Goal: Browse casually

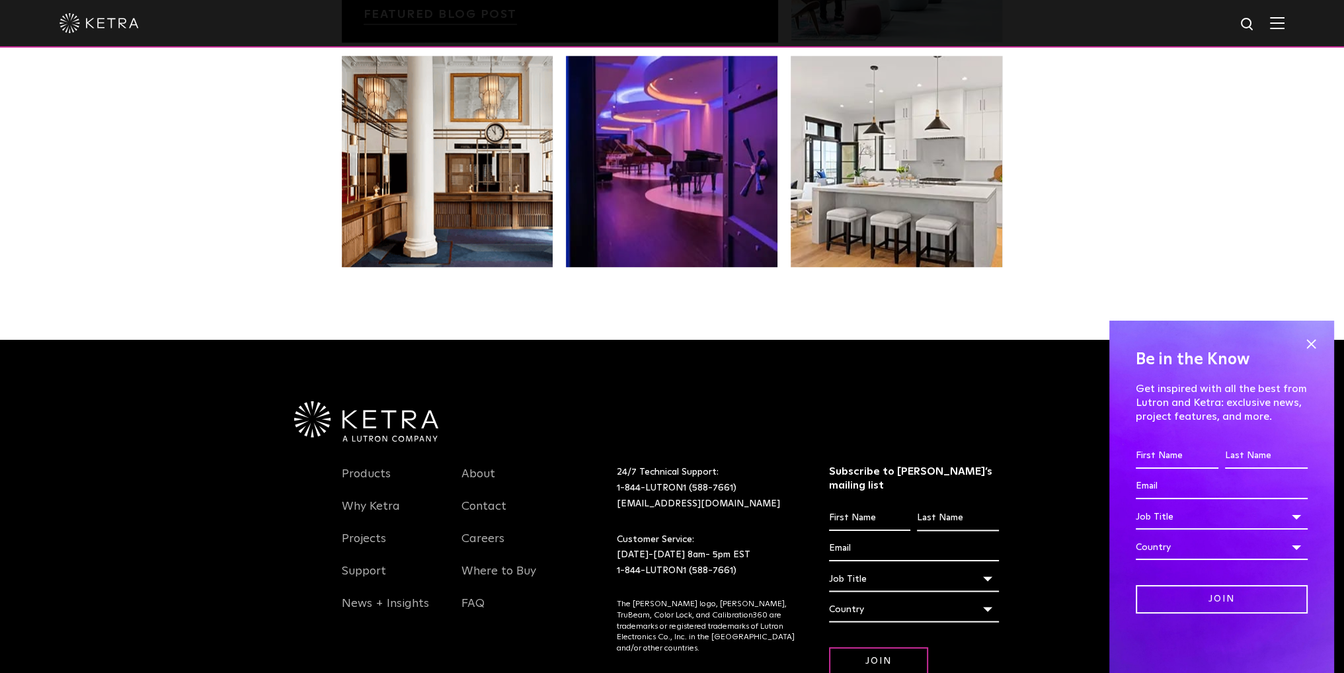
scroll to position [2776, 0]
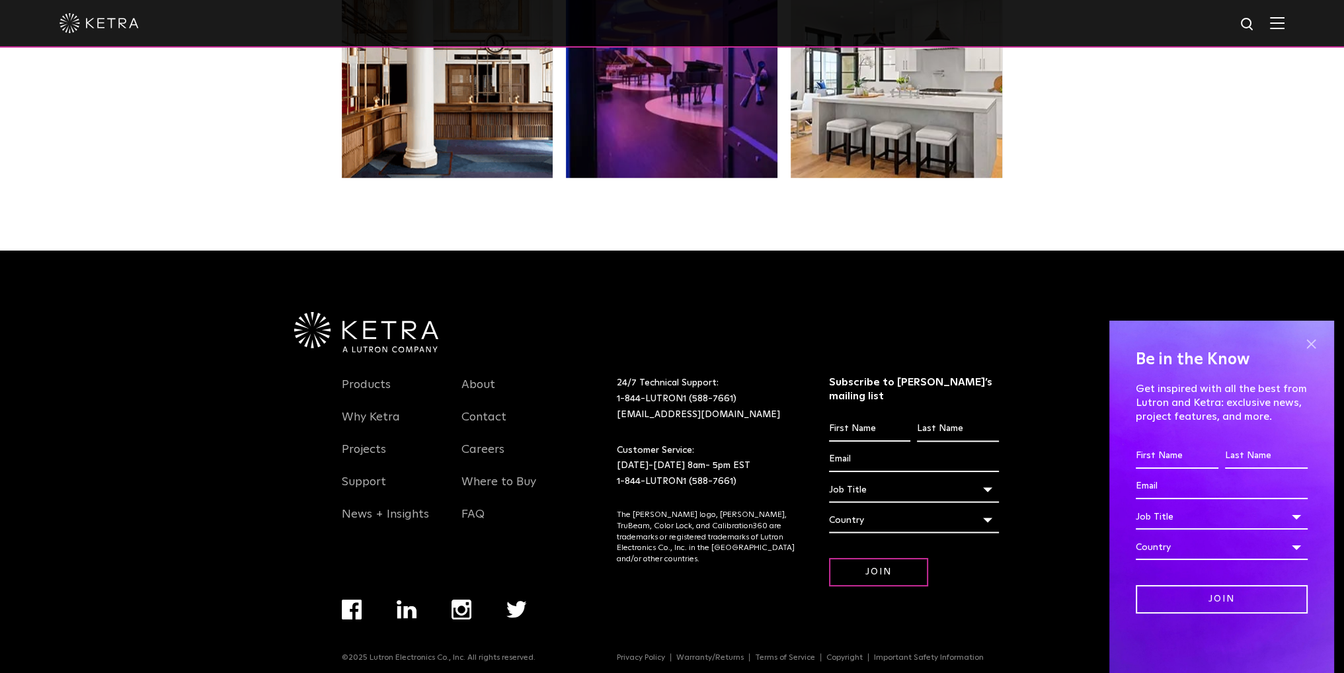
click at [1309, 345] on span at bounding box center [1311, 344] width 20 height 20
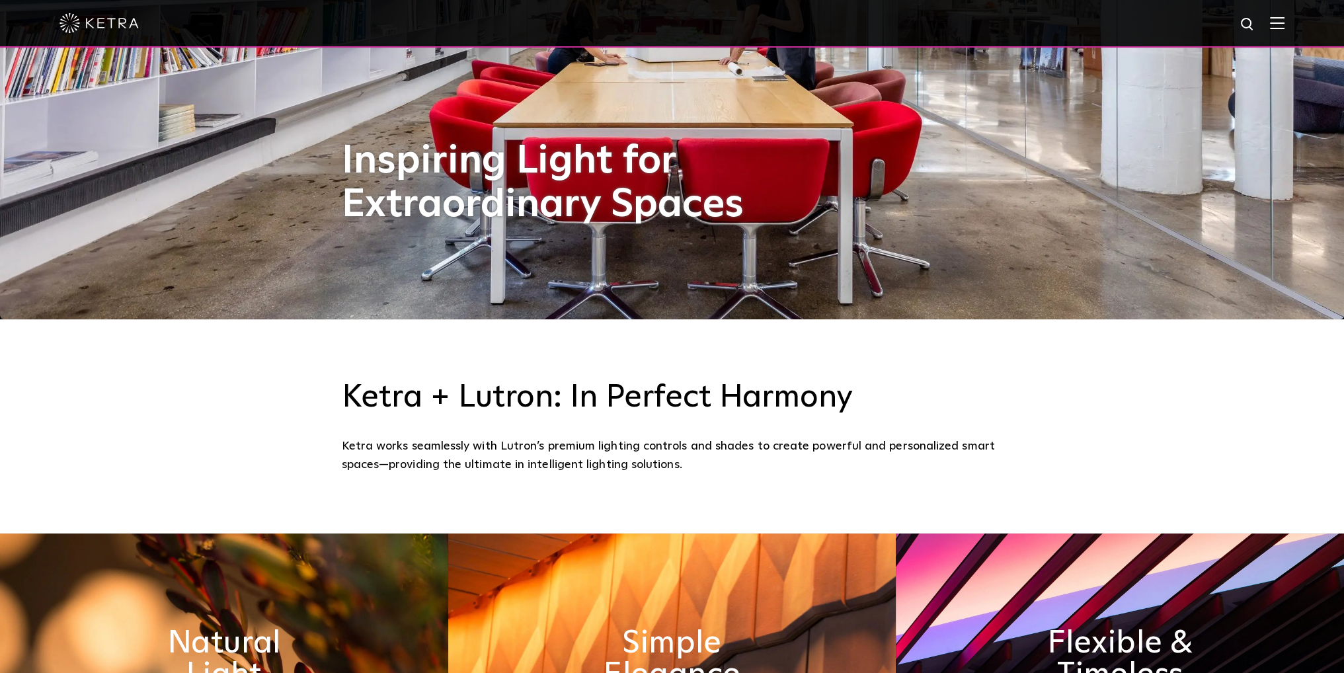
scroll to position [0, 0]
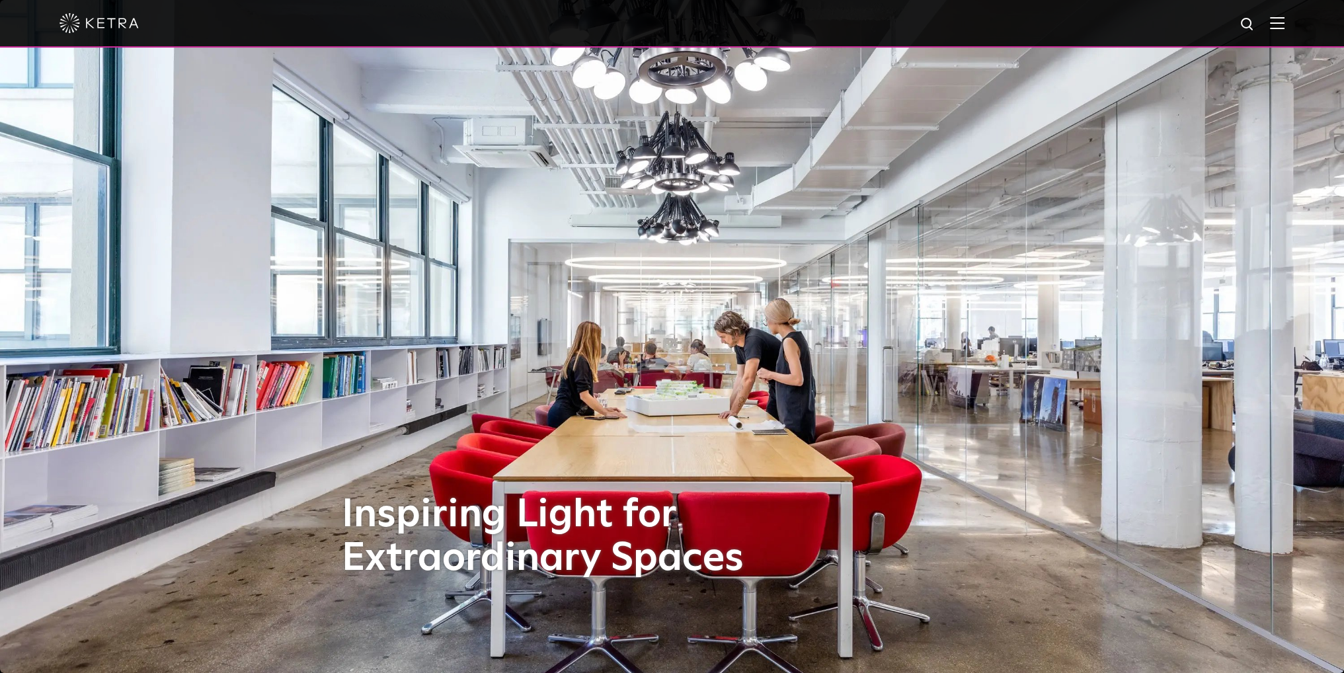
drag, startPoint x: 299, startPoint y: 426, endPoint x: 241, endPoint y: 186, distance: 247.7
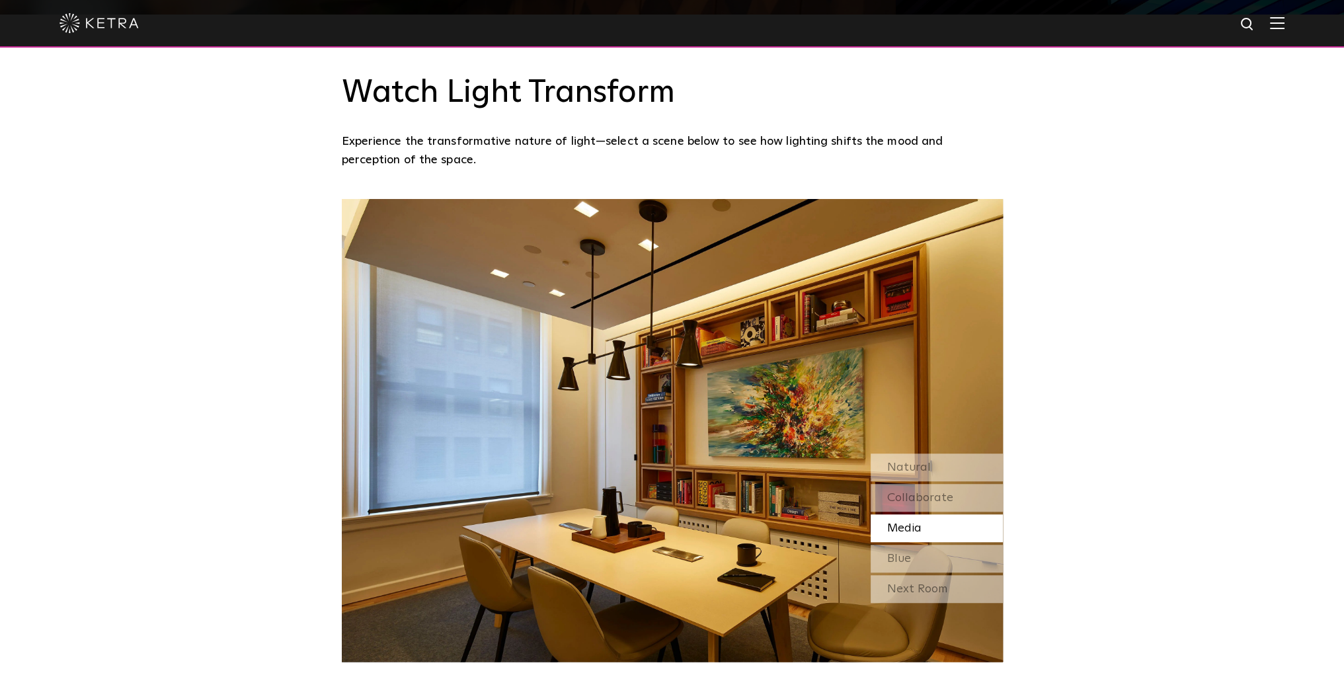
scroll to position [1190, 0]
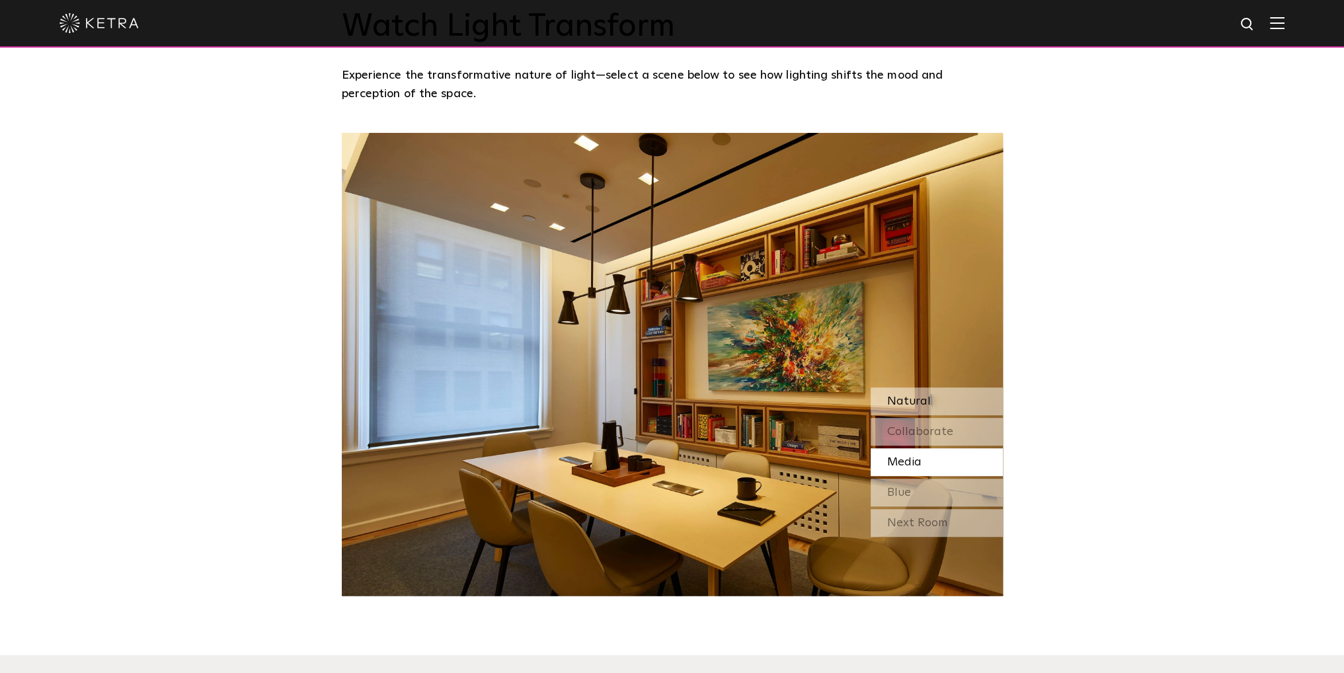
click at [935, 409] on div "Natural" at bounding box center [937, 401] width 132 height 28
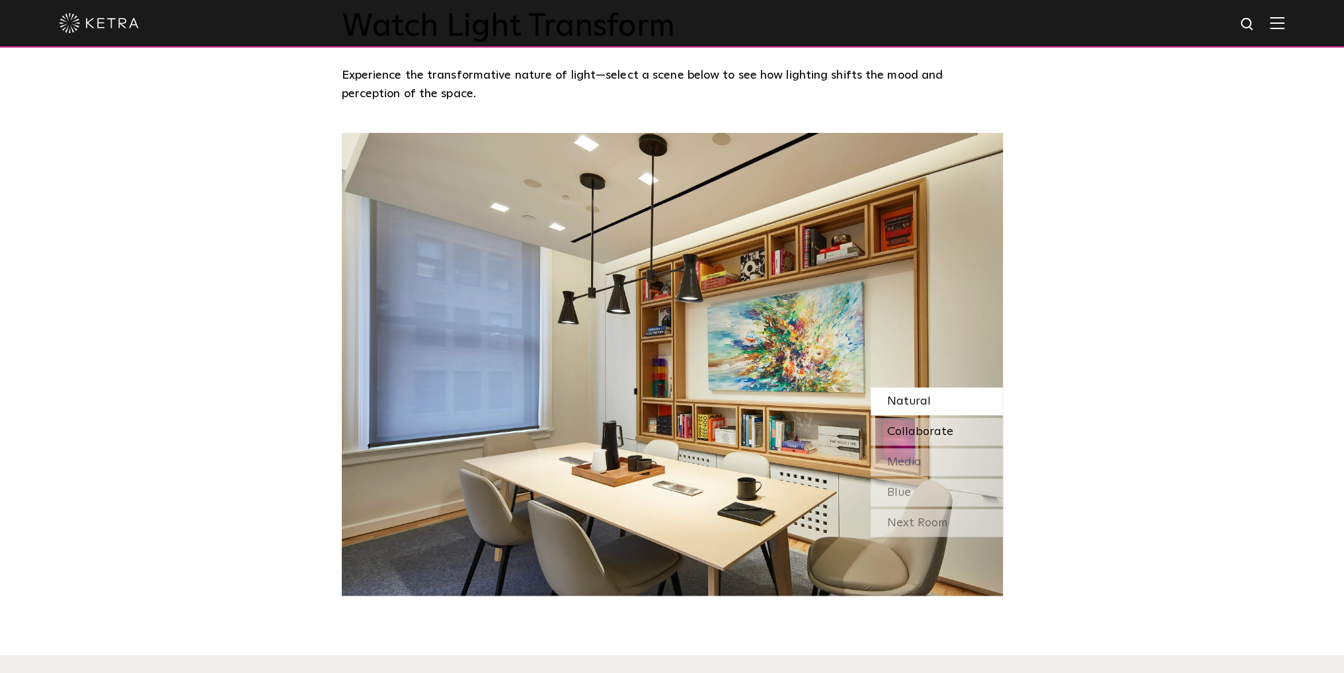
click at [929, 432] on span "Collaborate" at bounding box center [920, 432] width 66 height 12
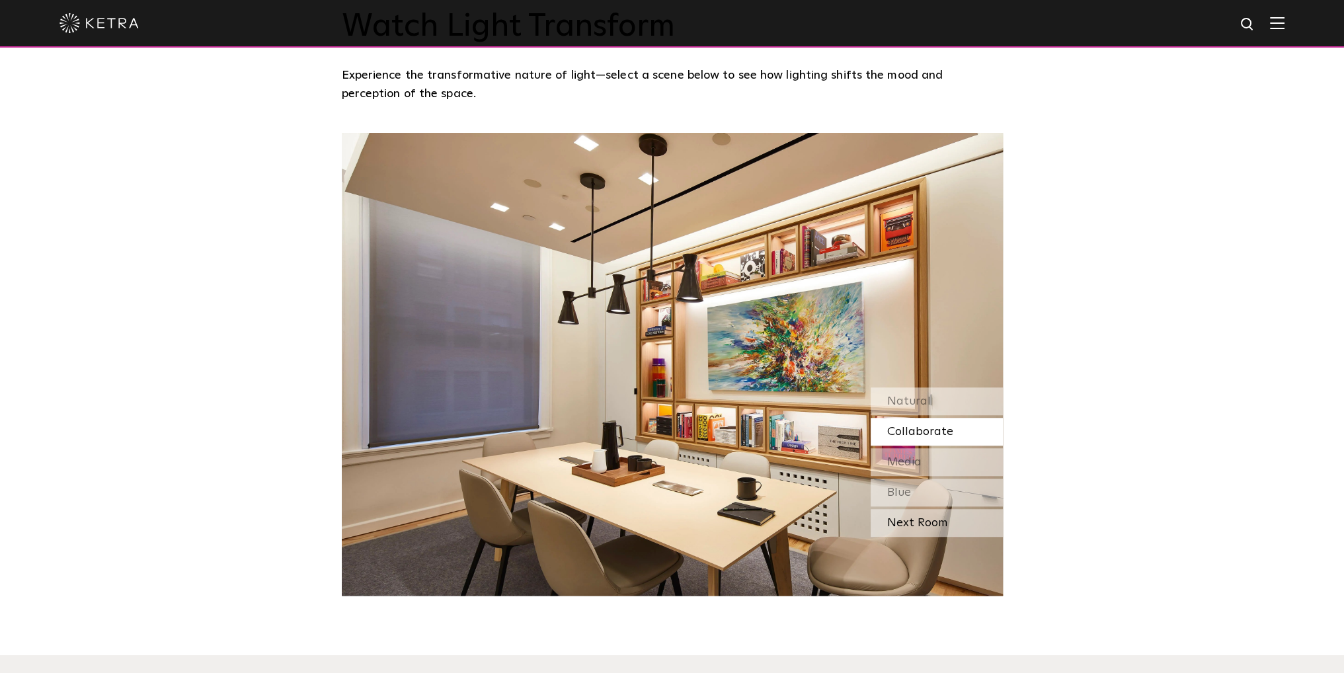
click at [918, 524] on div "Next Room" at bounding box center [937, 523] width 132 height 28
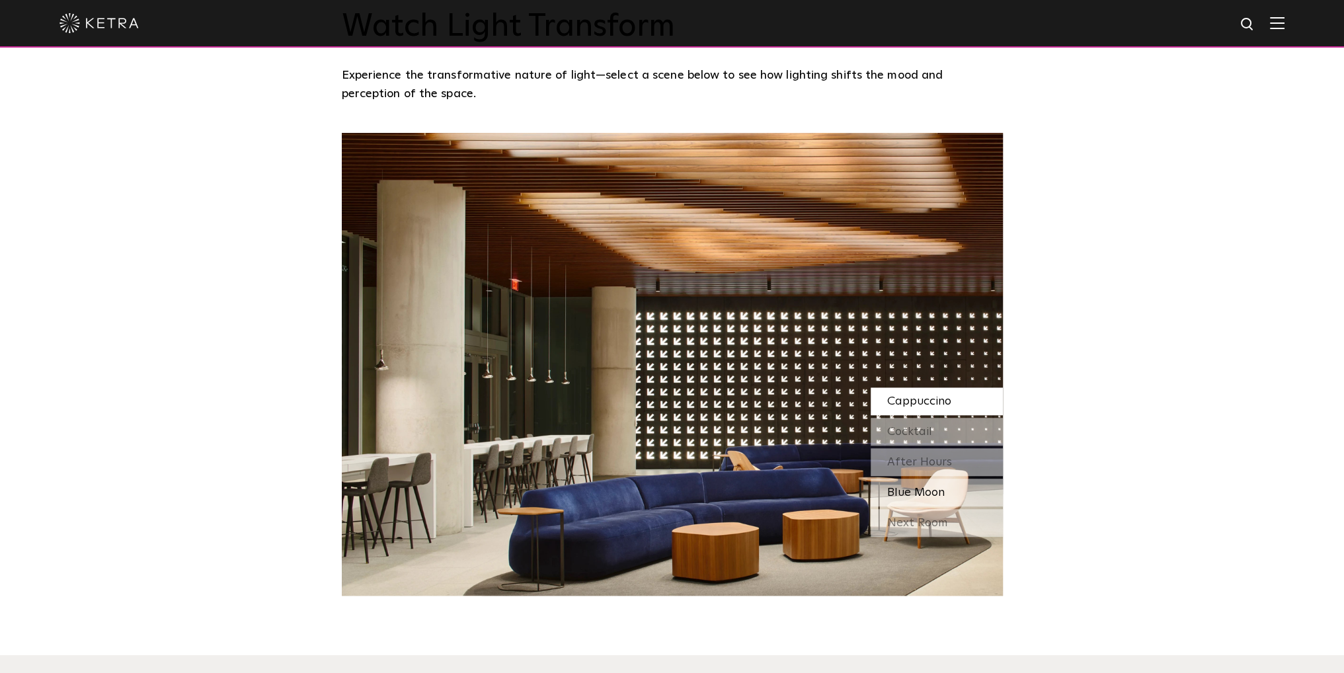
click at [920, 490] on span "Blue Moon" at bounding box center [916, 493] width 58 height 12
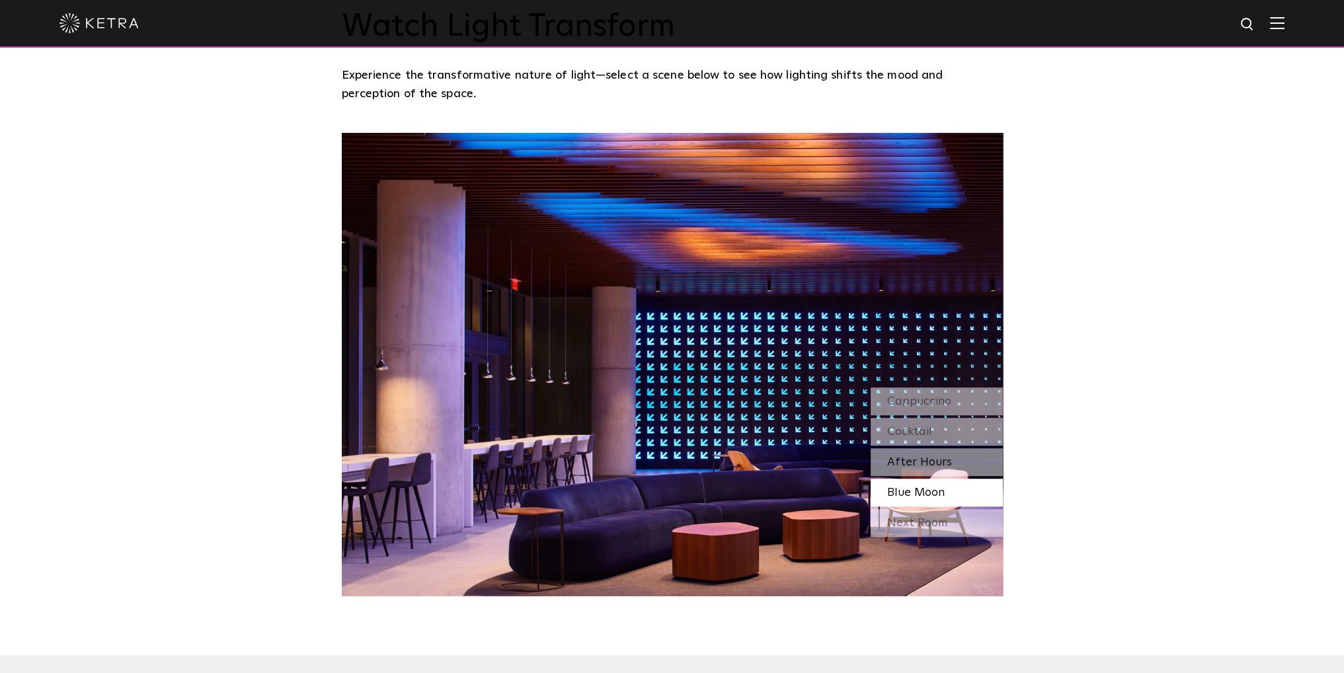
click at [928, 465] on span "After Hours" at bounding box center [919, 462] width 65 height 12
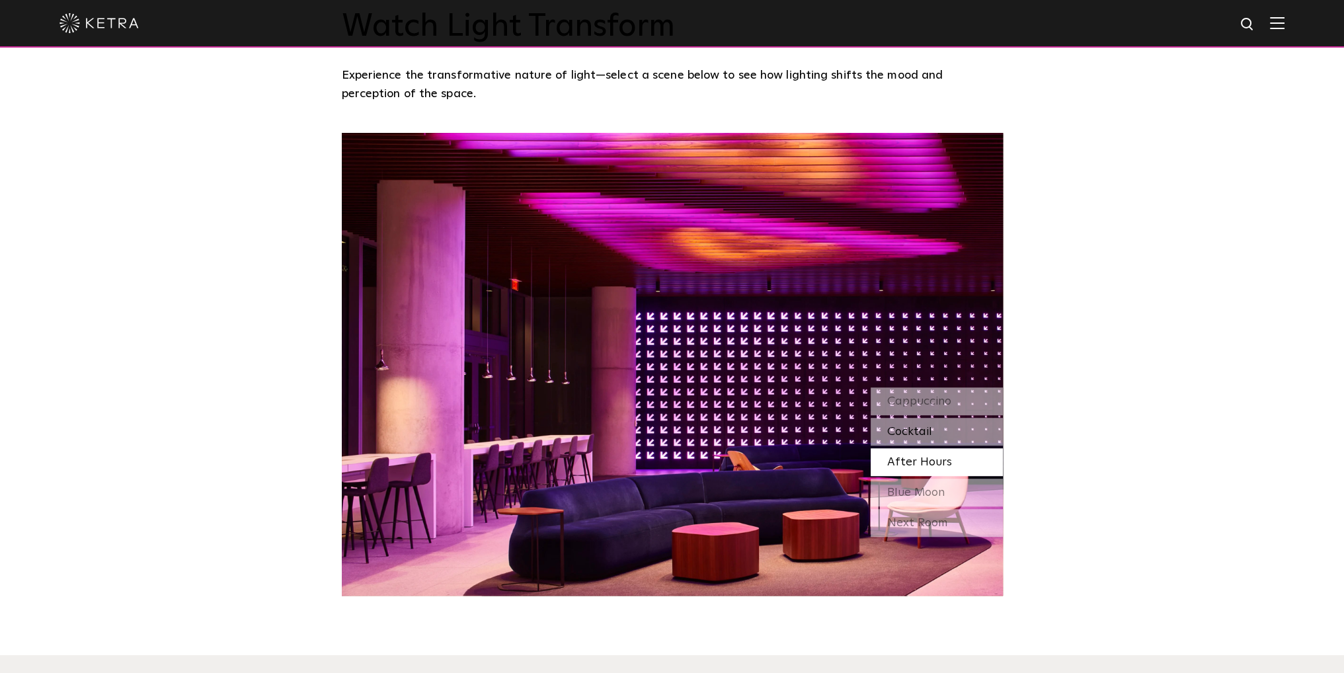
click at [946, 424] on div "Cocktail" at bounding box center [937, 432] width 132 height 28
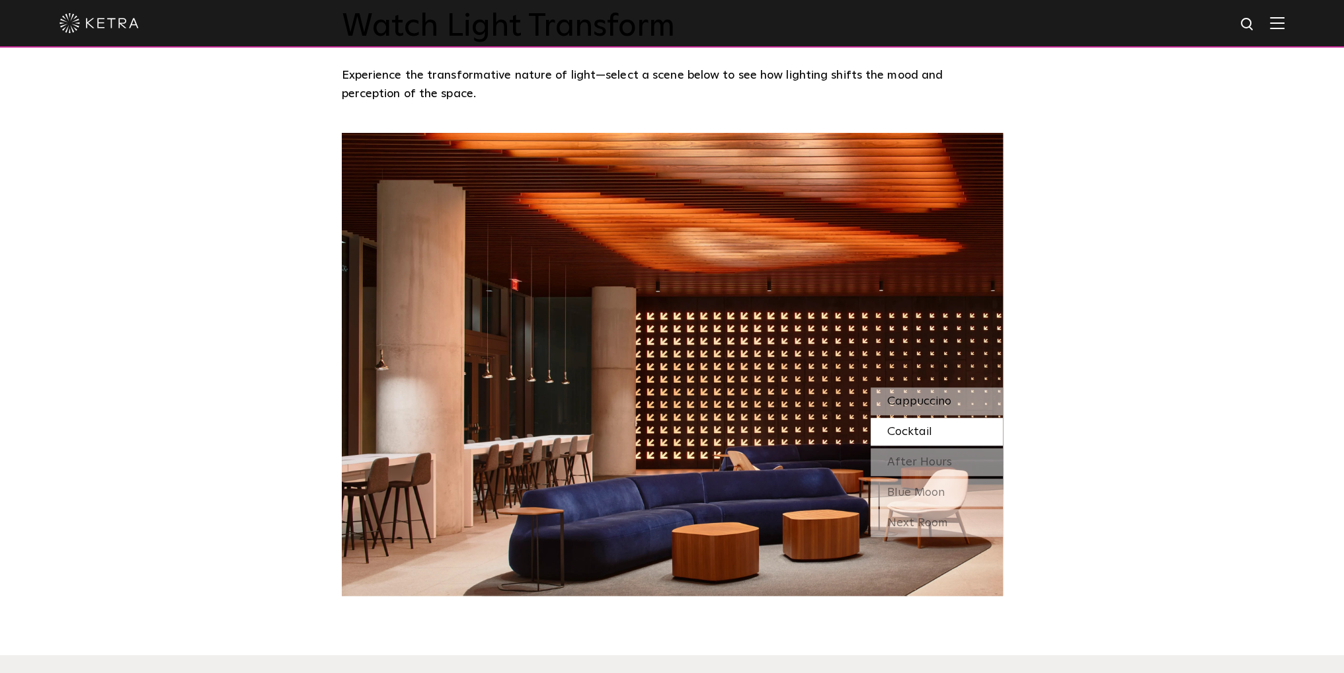
click at [941, 404] on span "Cappuccino" at bounding box center [919, 401] width 64 height 12
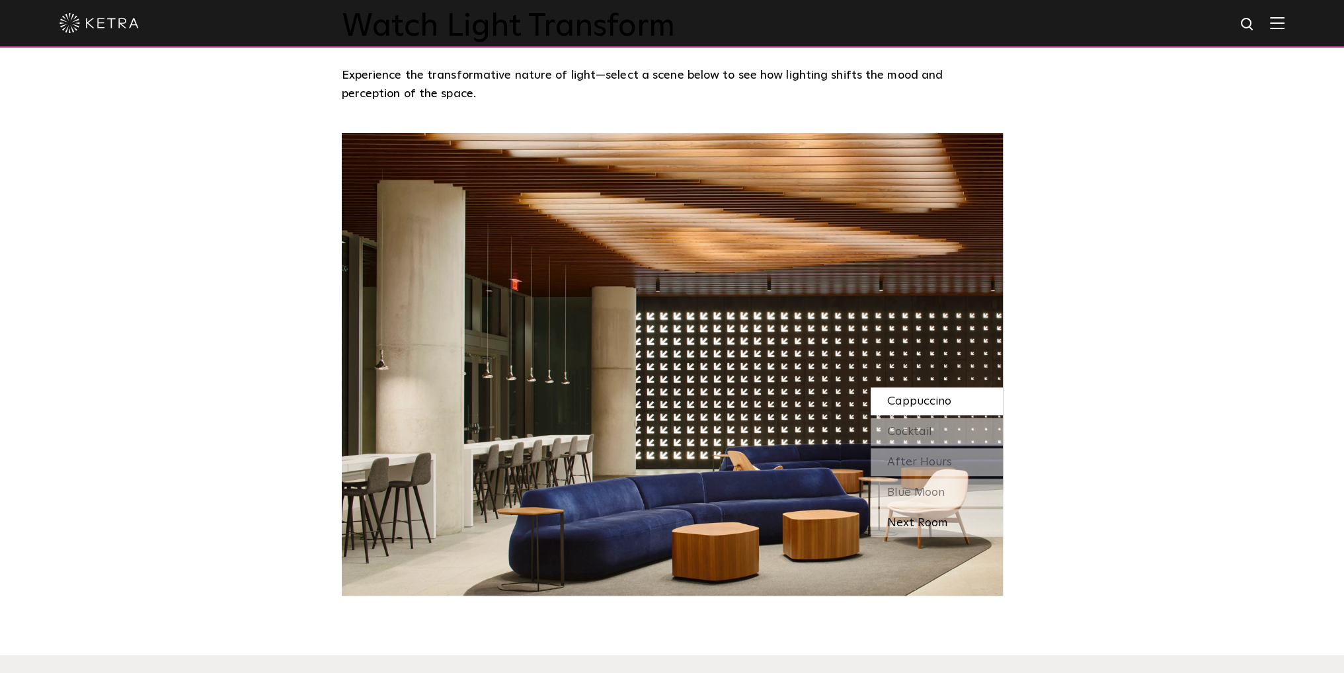
click at [933, 527] on div "Next Room" at bounding box center [937, 523] width 132 height 28
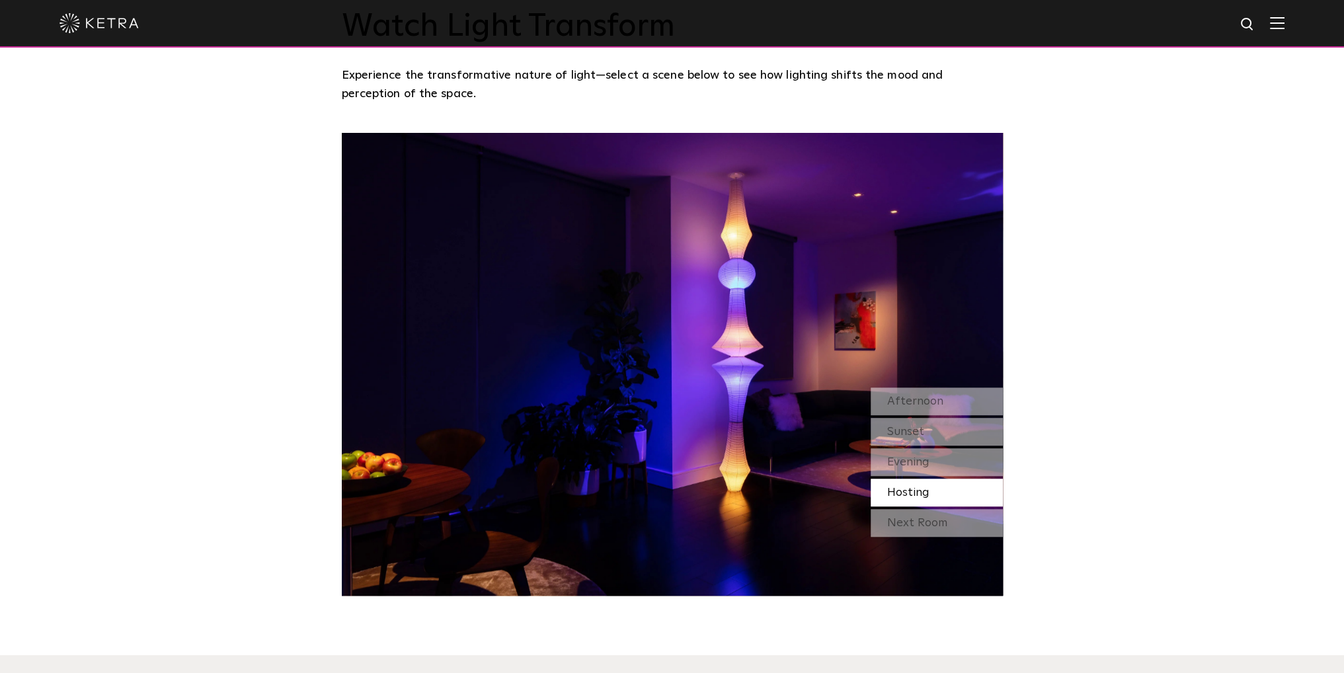
click at [933, 527] on div "Next Room" at bounding box center [937, 523] width 132 height 28
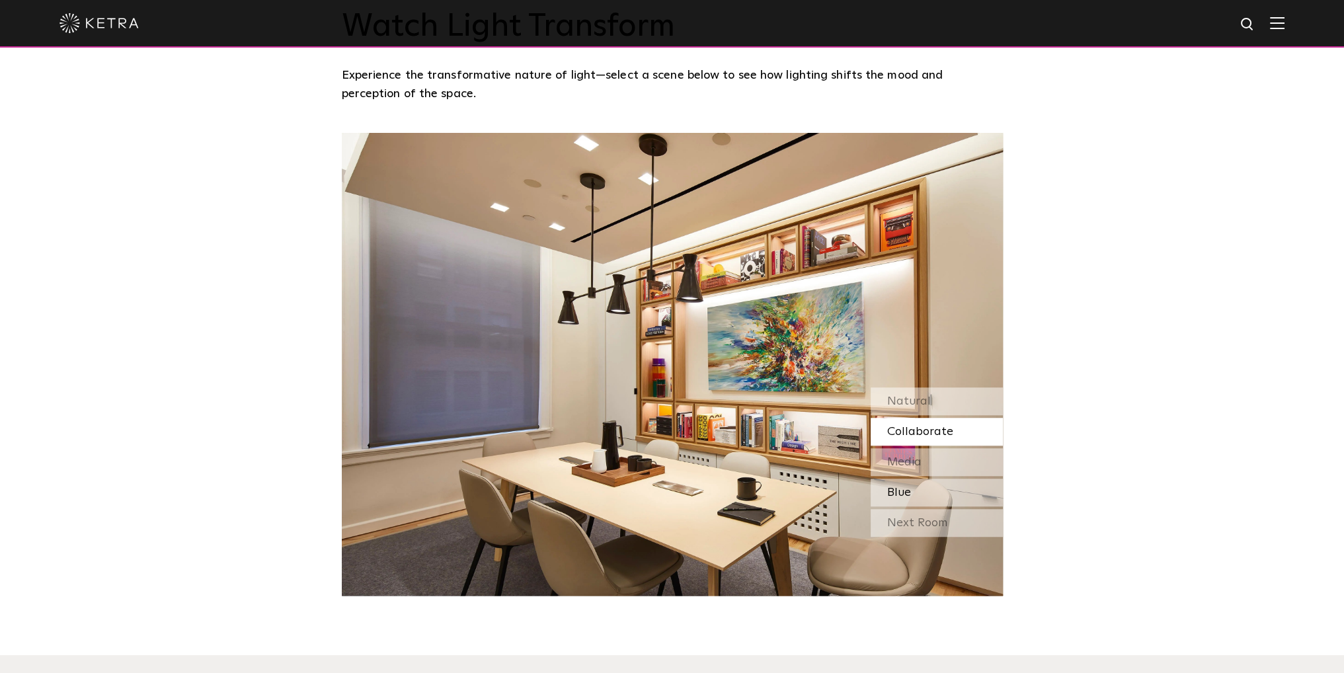
click at [921, 495] on div "Blue" at bounding box center [937, 493] width 132 height 28
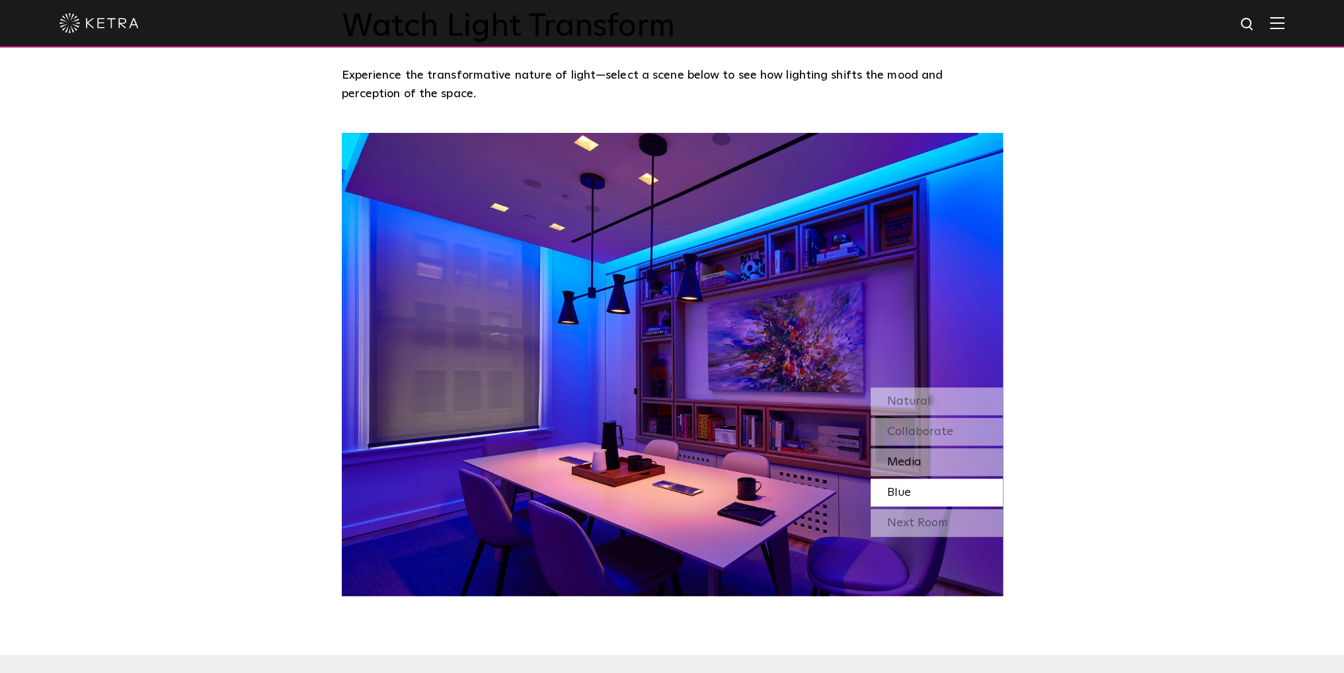
click at [925, 460] on div "Media" at bounding box center [937, 462] width 132 height 28
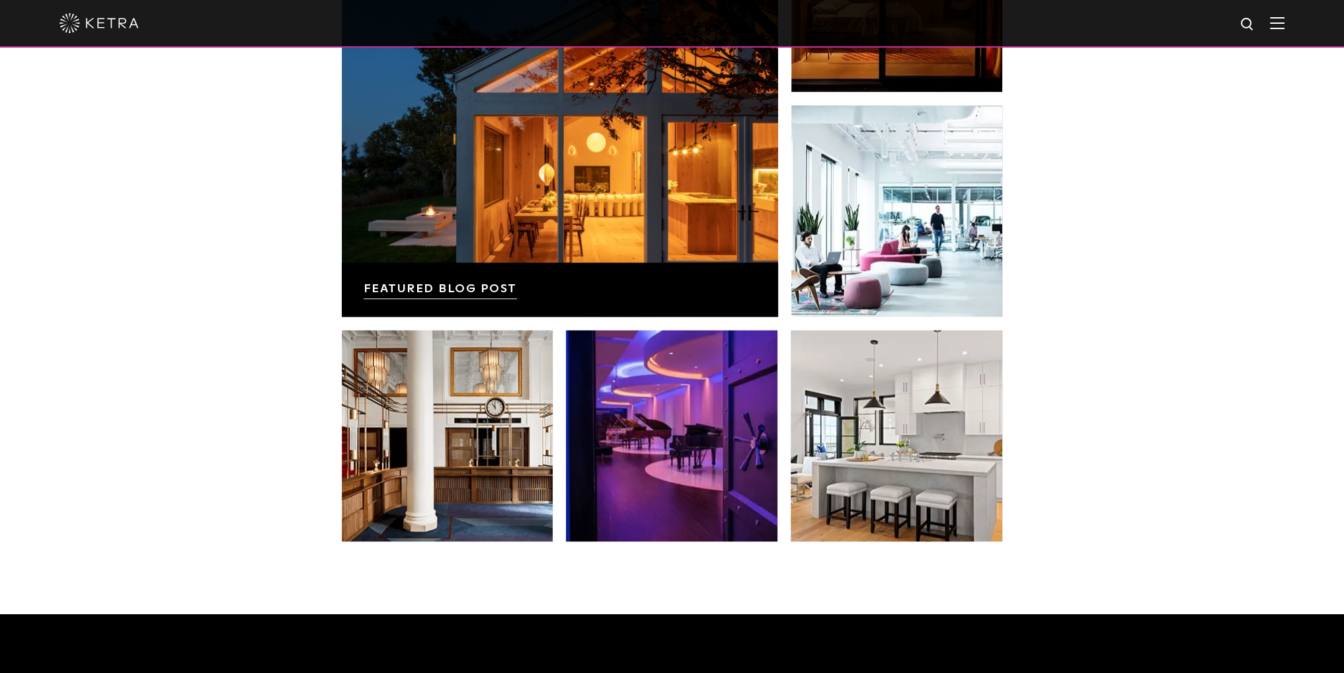
scroll to position [2248, 0]
